Goal: Information Seeking & Learning: Learn about a topic

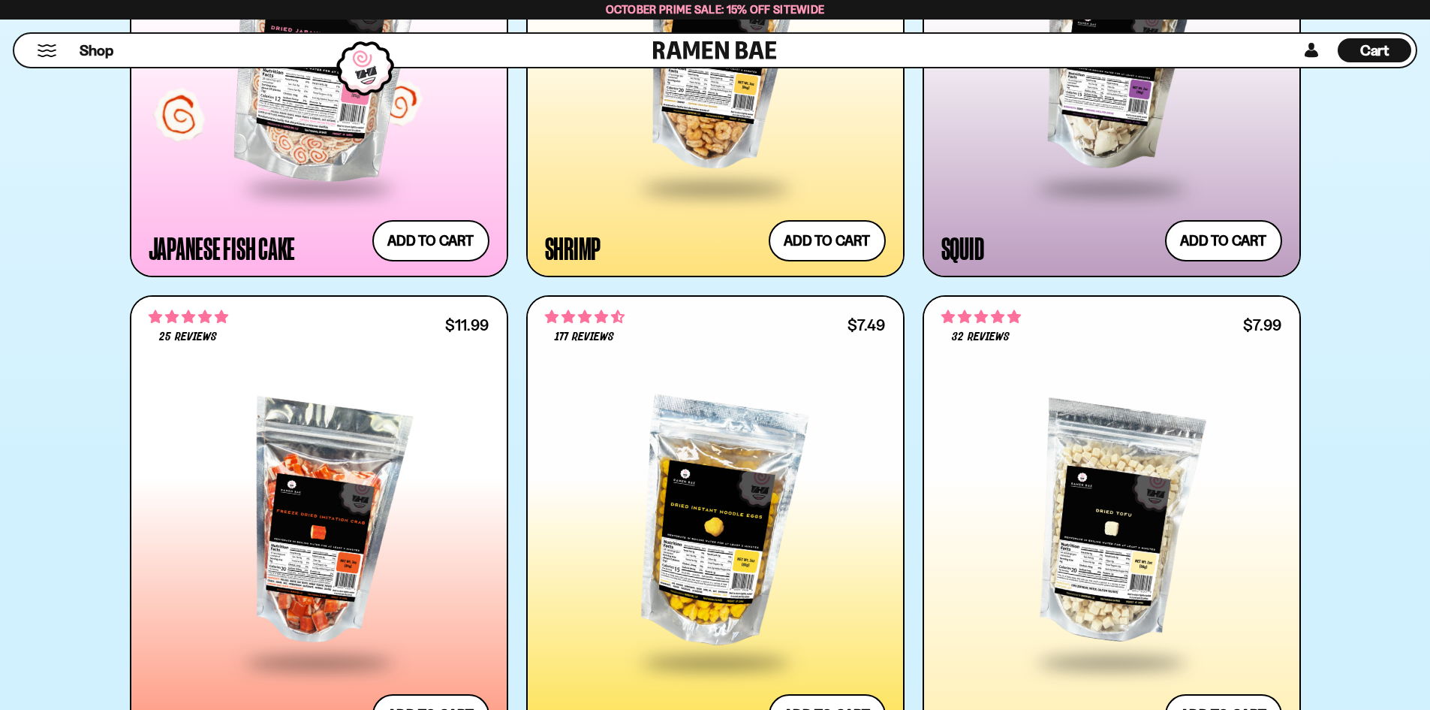
scroll to position [2628, 0]
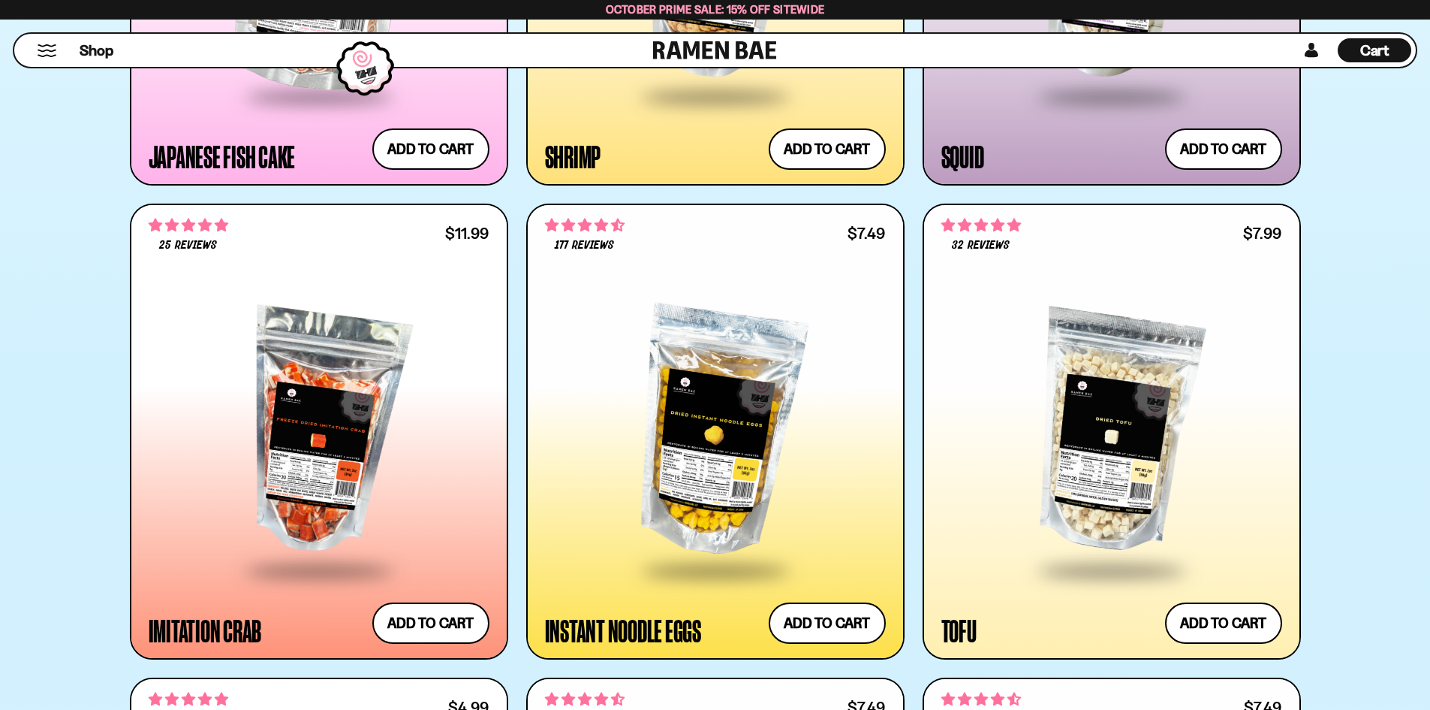
click at [1096, 350] on div at bounding box center [1112, 431] width 341 height 273
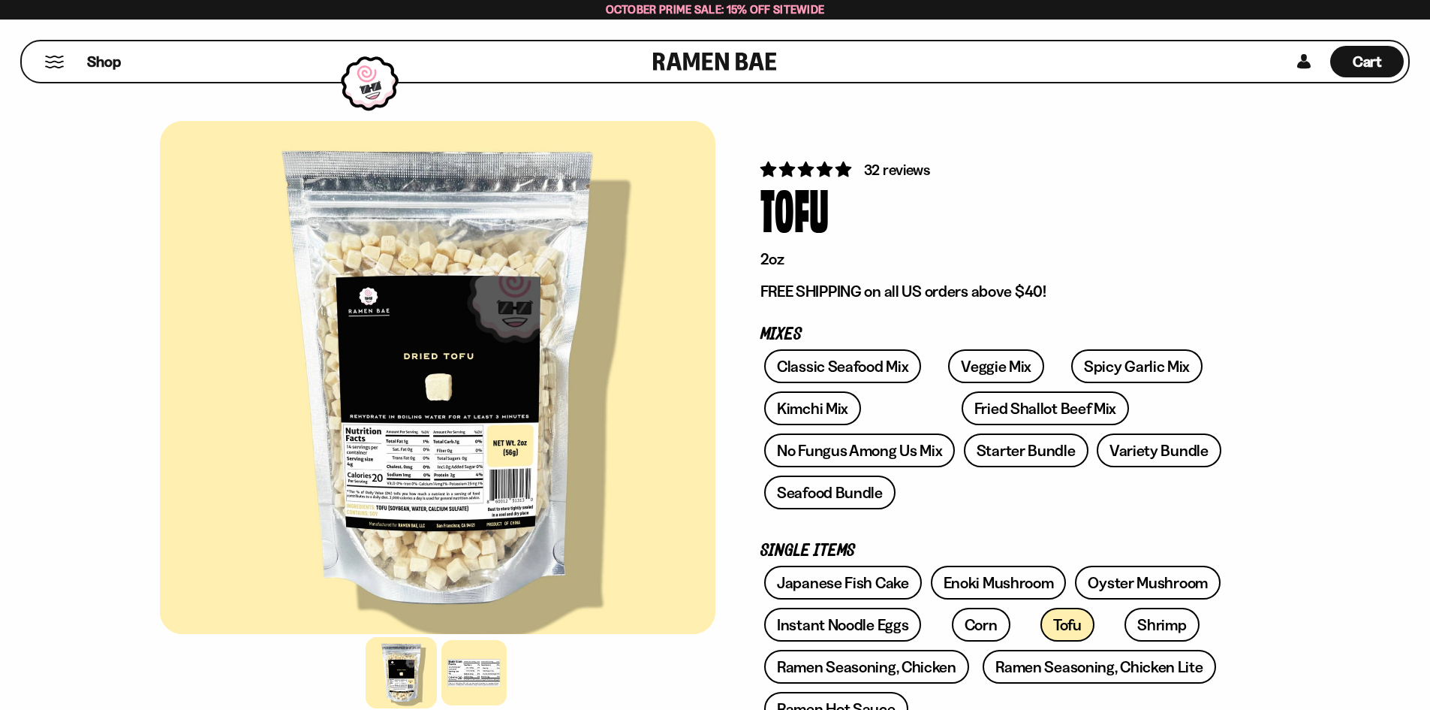
click at [456, 390] on div at bounding box center [438, 377] width 556 height 513
click at [482, 662] on div at bounding box center [474, 672] width 71 height 71
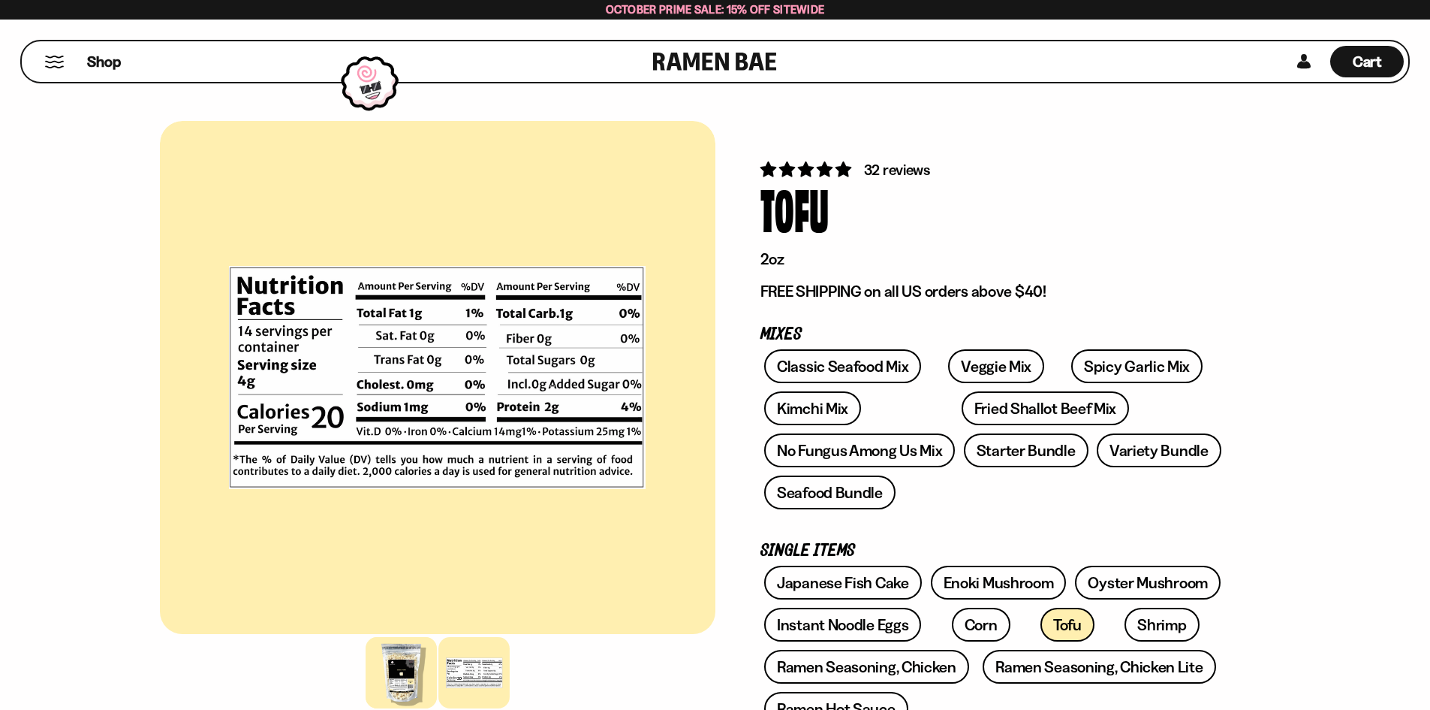
click at [400, 686] on div at bounding box center [401, 672] width 71 height 71
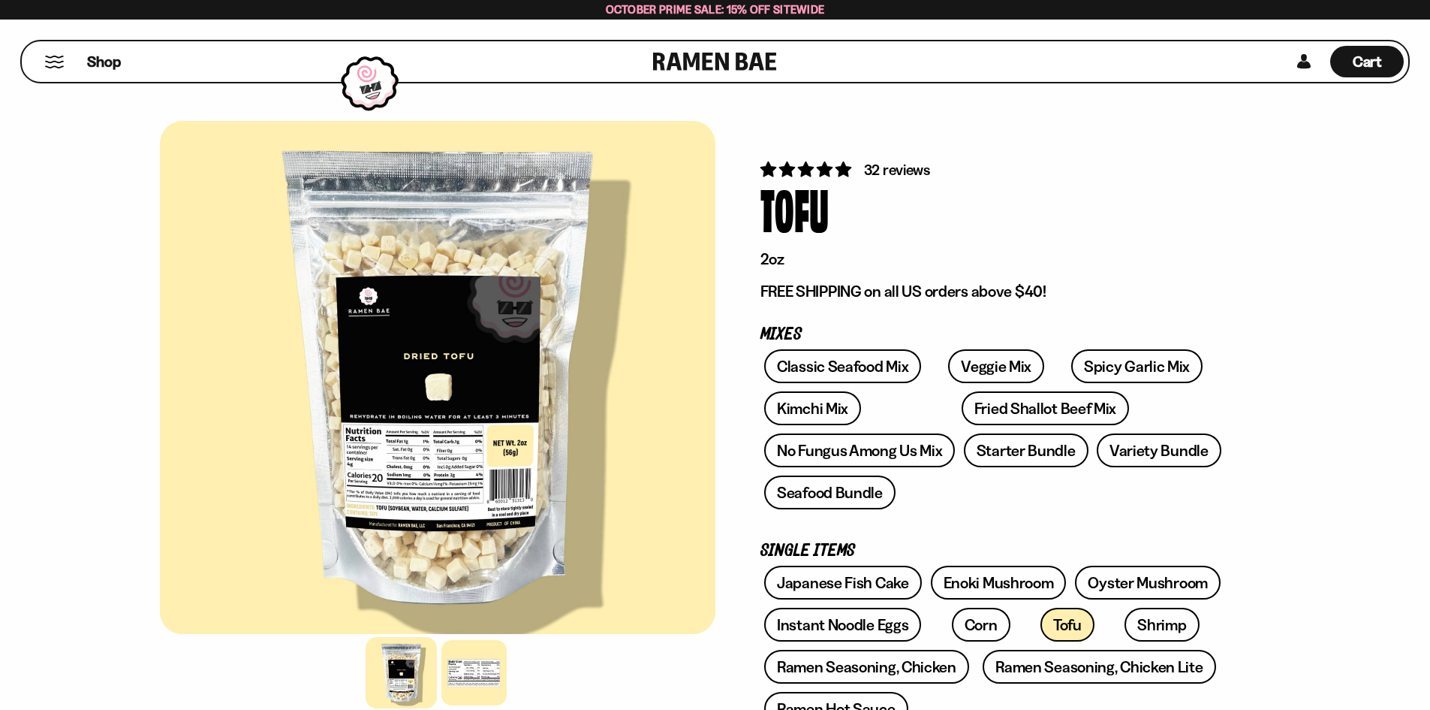
click at [408, 660] on div at bounding box center [401, 672] width 71 height 71
click at [404, 679] on div at bounding box center [401, 672] width 71 height 71
click at [510, 650] on div at bounding box center [438, 672] width 556 height 73
click at [382, 645] on div at bounding box center [401, 672] width 71 height 71
click at [969, 378] on link "Veggie Mix" at bounding box center [996, 366] width 96 height 34
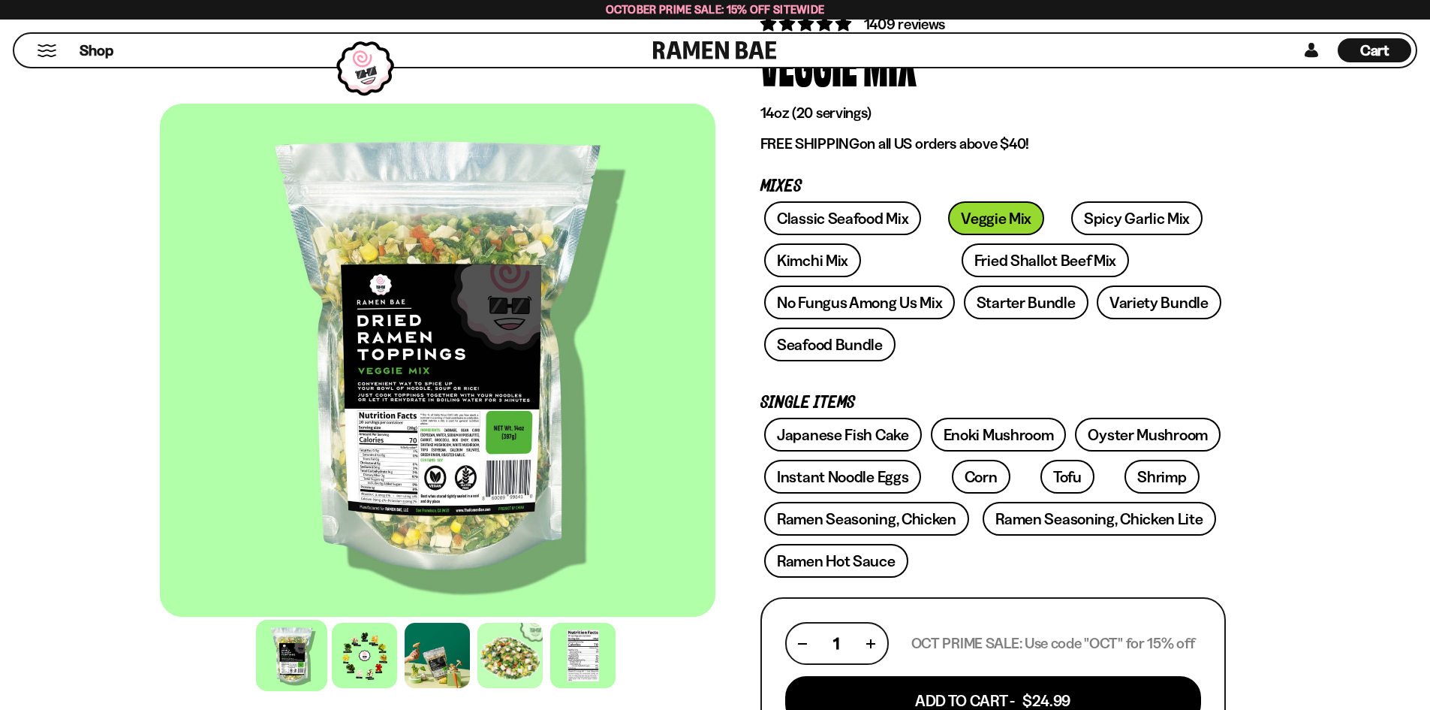
scroll to position [150, 0]
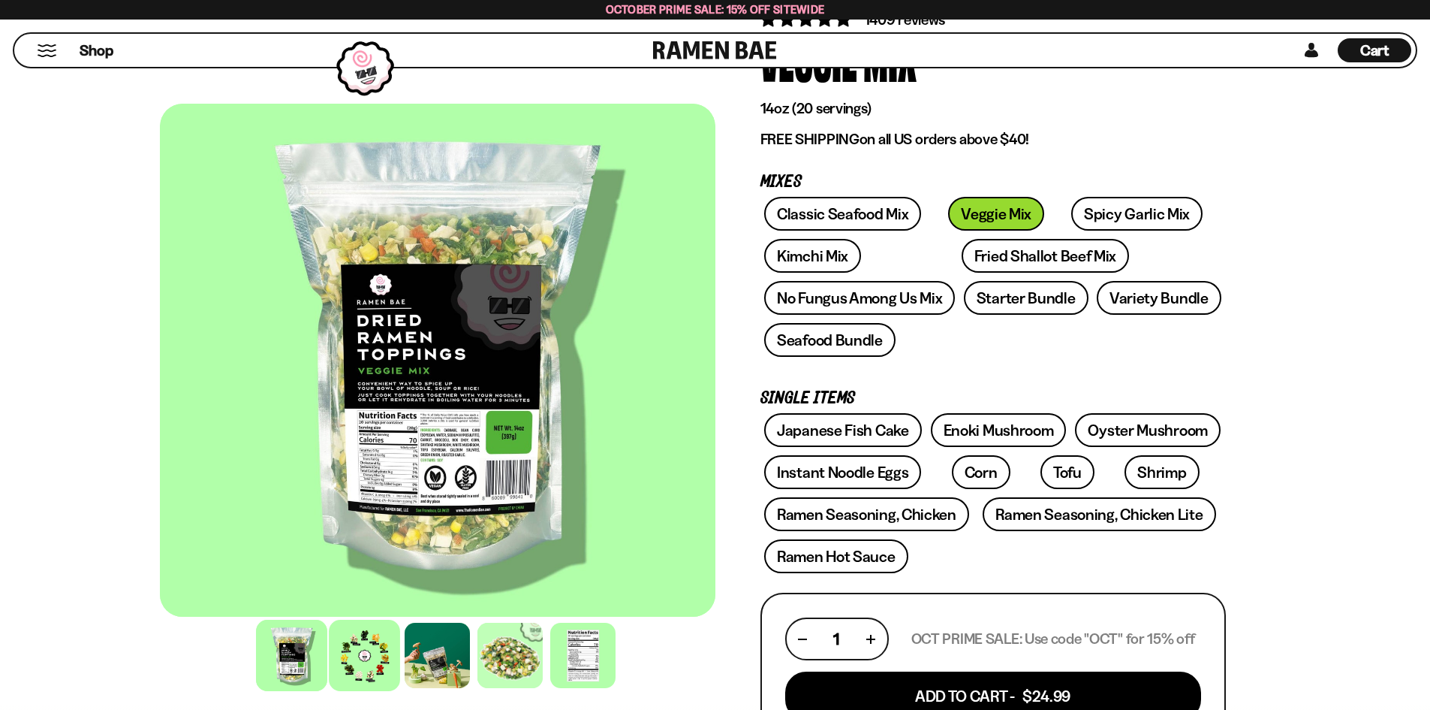
click at [375, 652] on div at bounding box center [364, 655] width 71 height 71
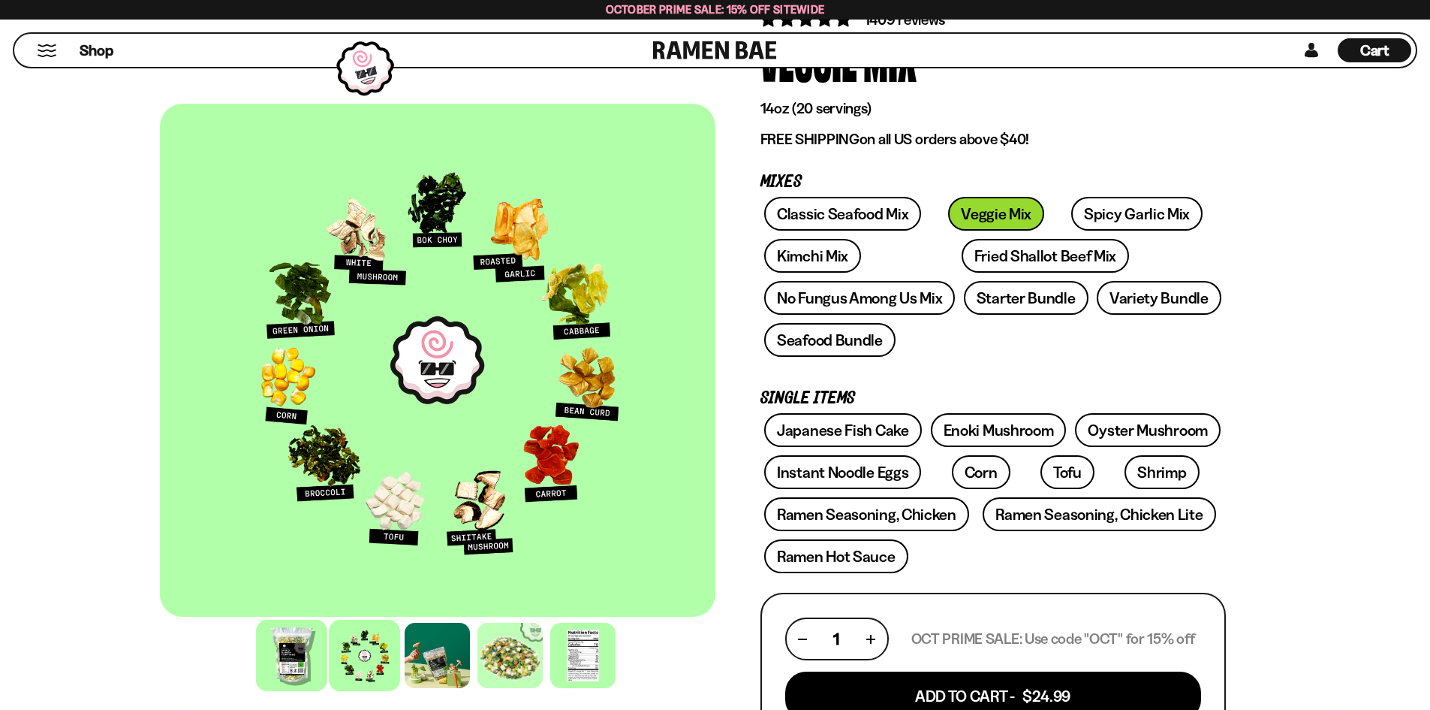
click at [282, 641] on div at bounding box center [291, 655] width 71 height 71
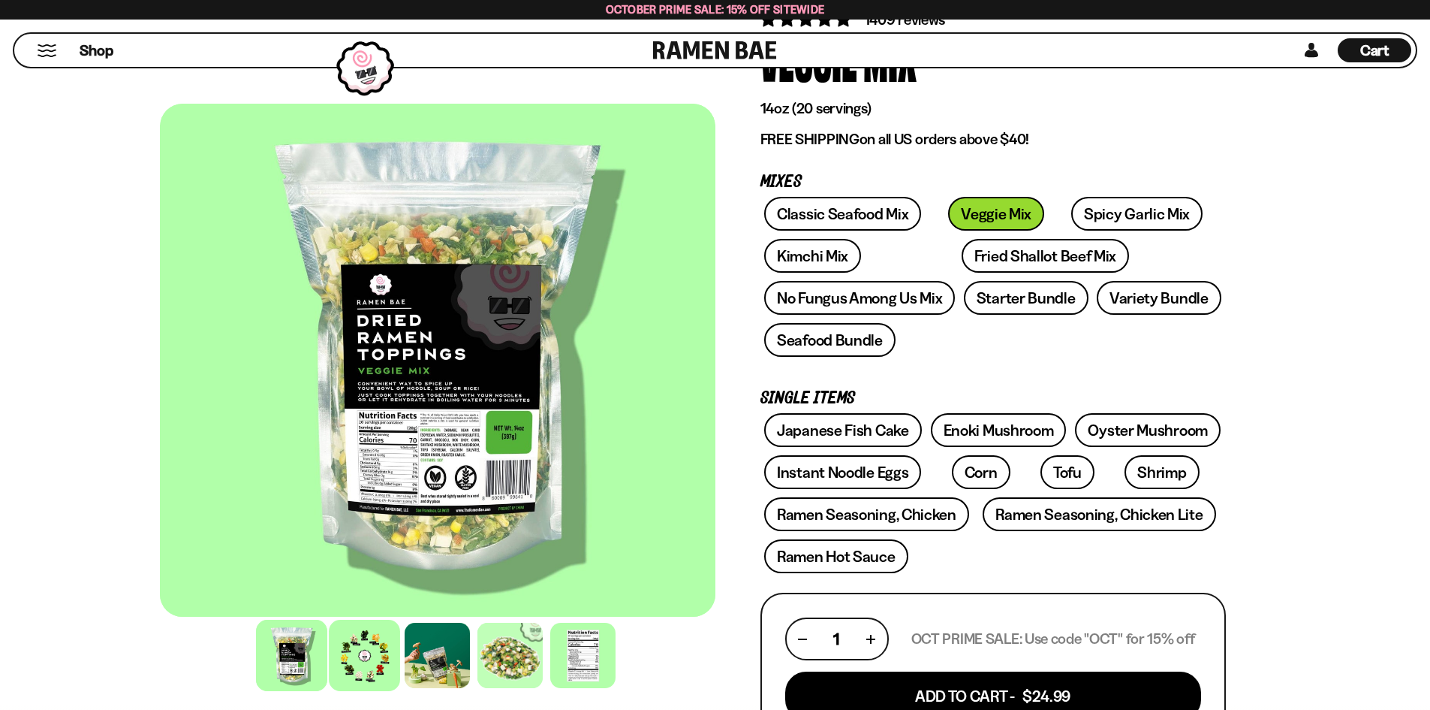
click at [384, 667] on div at bounding box center [364, 655] width 71 height 71
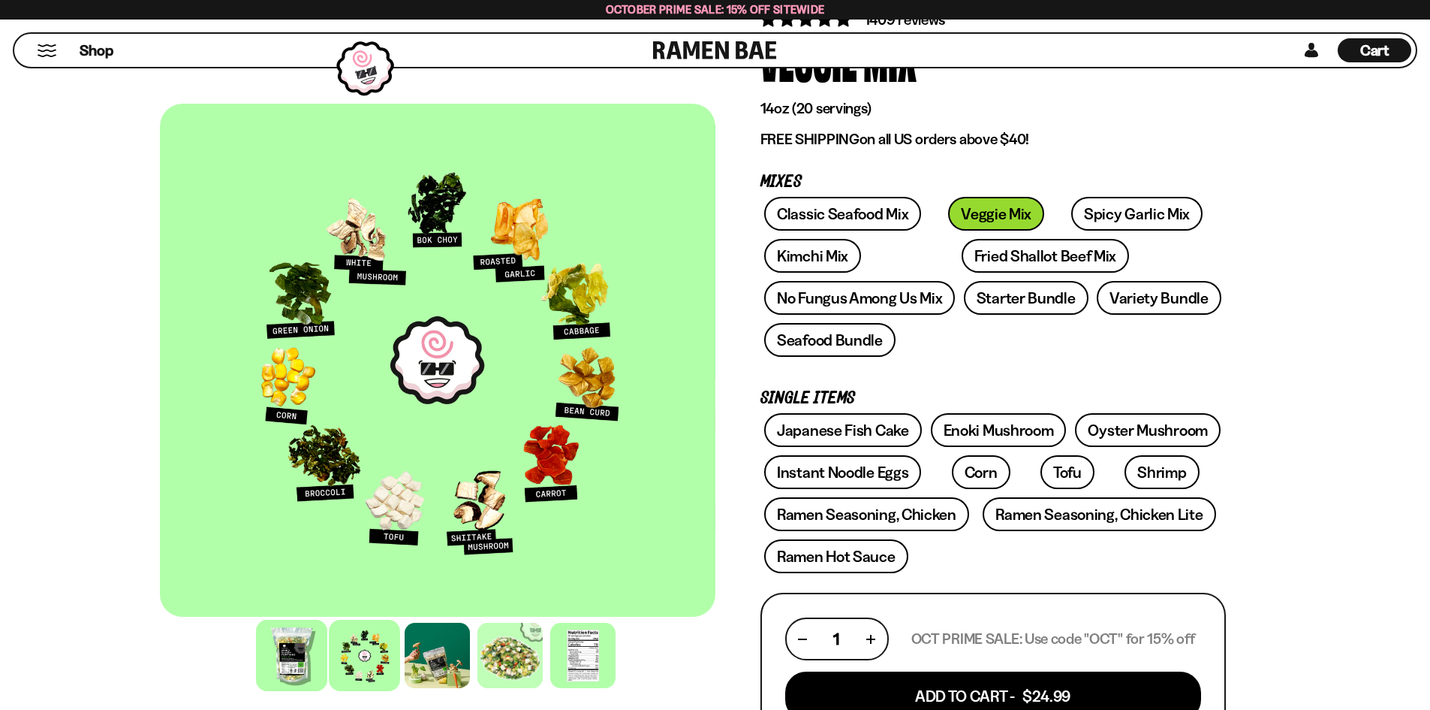
click at [300, 653] on div at bounding box center [291, 655] width 71 height 71
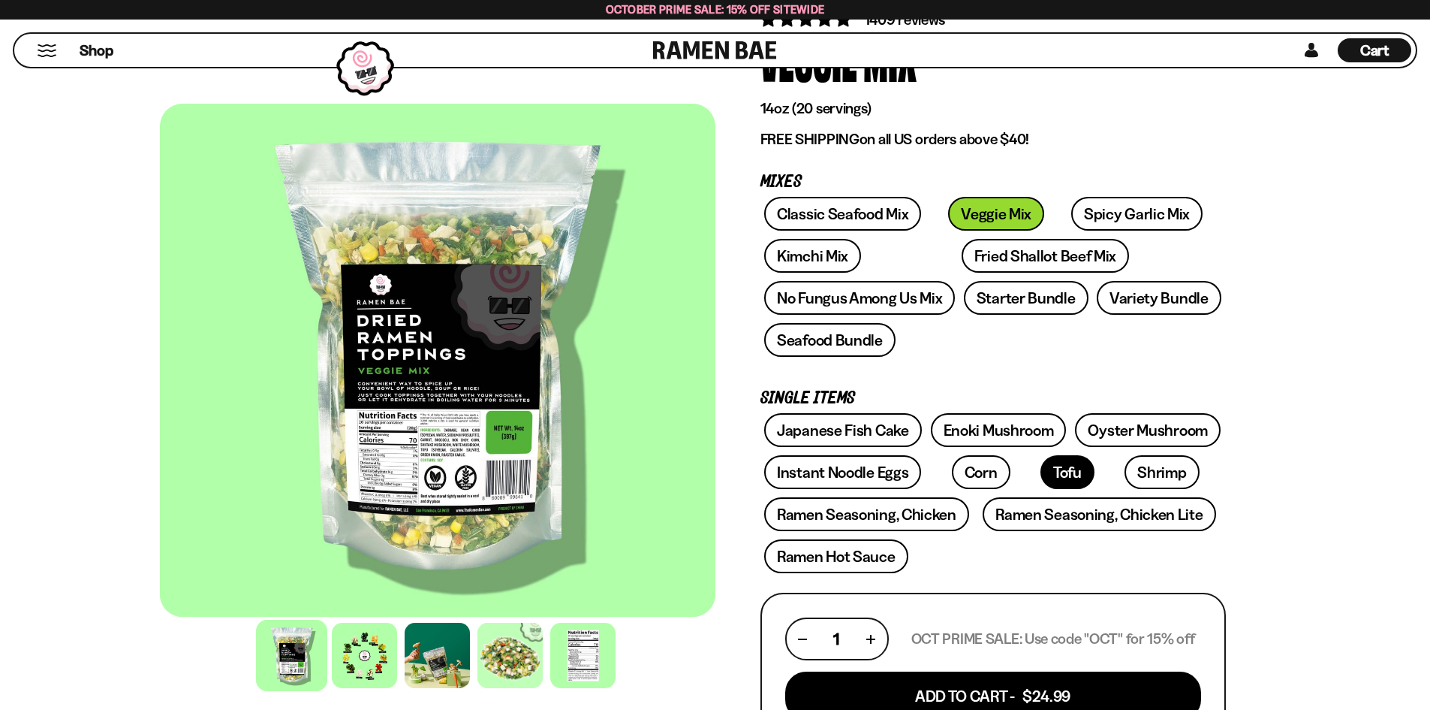
click at [1041, 478] on link "Tofu" at bounding box center [1068, 472] width 54 height 34
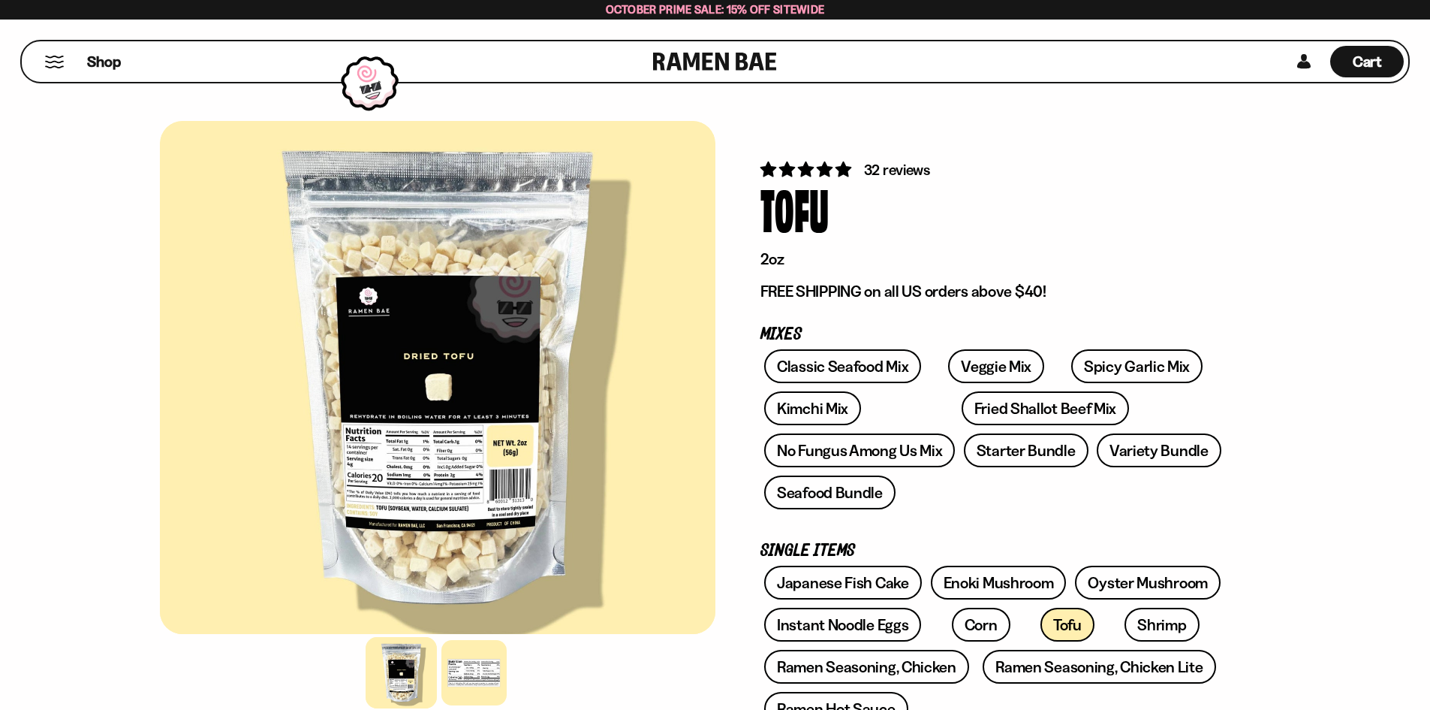
click at [707, 67] on link at bounding box center [715, 61] width 124 height 41
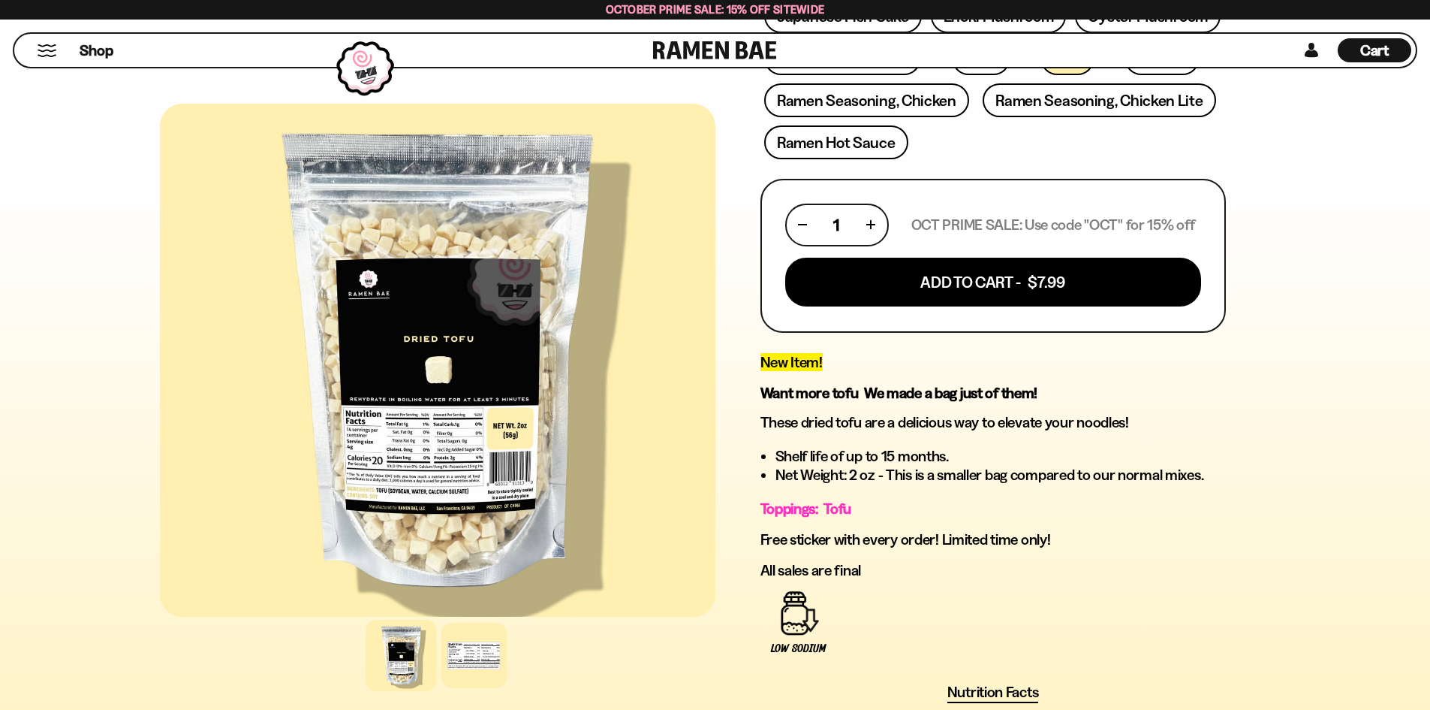
scroll to position [601, 0]
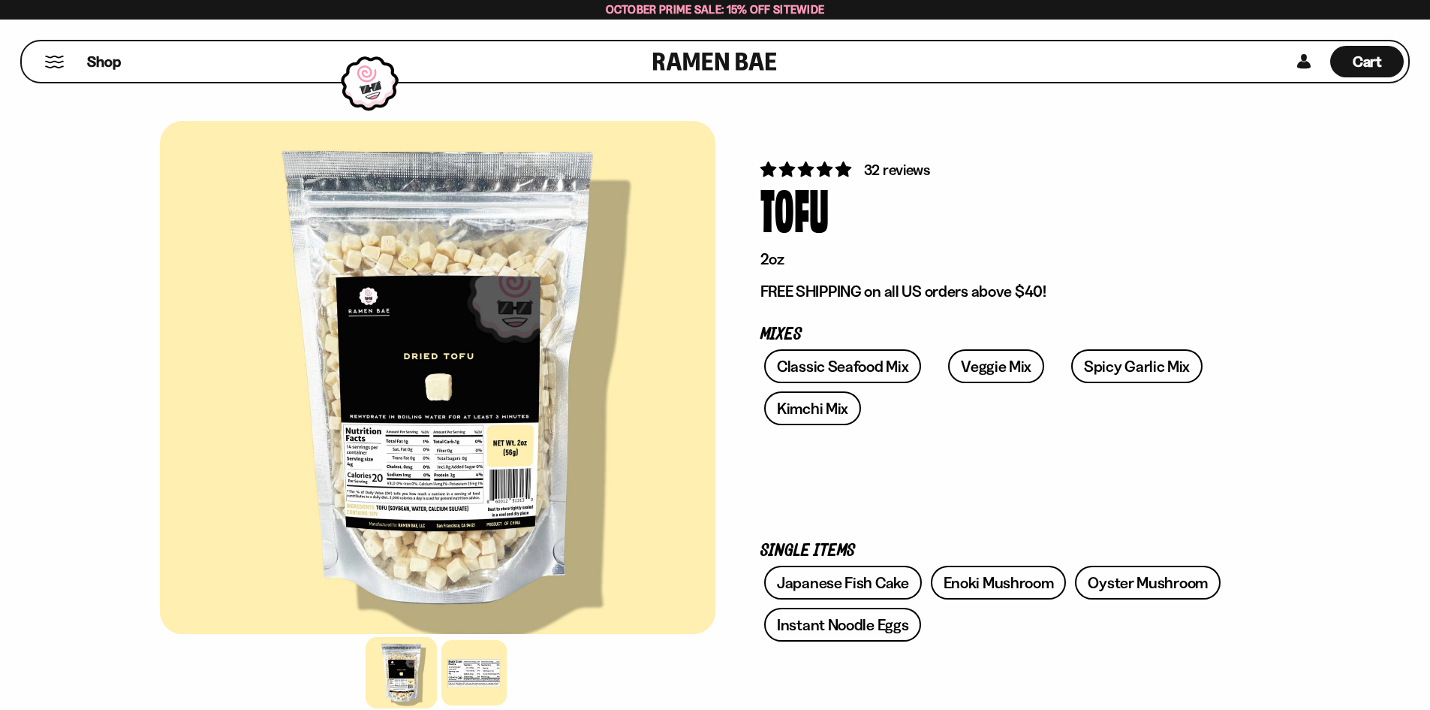
click at [743, 64] on link at bounding box center [715, 61] width 124 height 41
